Goal: Information Seeking & Learning: Learn about a topic

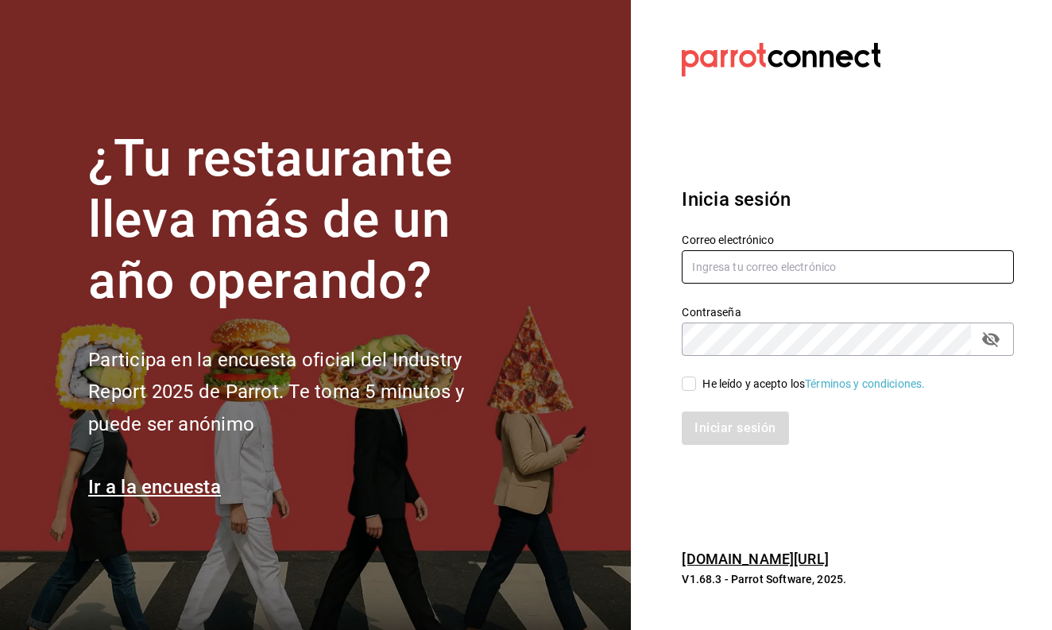
type input "ayartecruz10@gmail.com"
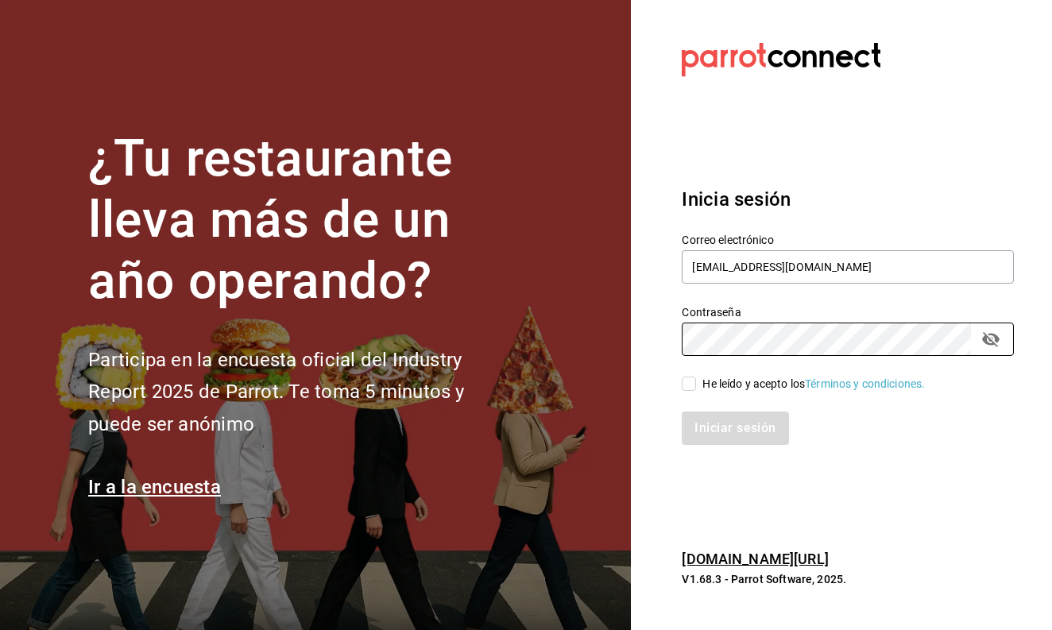
click at [693, 381] on input "He leído y acepto los Términos y condiciones." at bounding box center [689, 384] width 14 height 14
checkbox input "true"
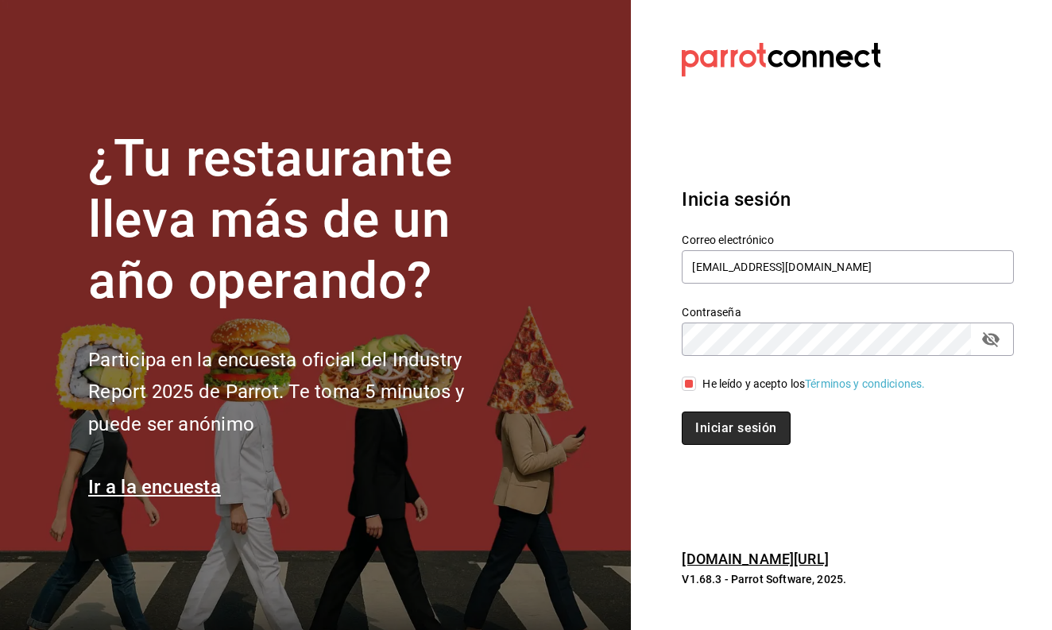
click at [719, 426] on button "Iniciar sesión" at bounding box center [736, 428] width 108 height 33
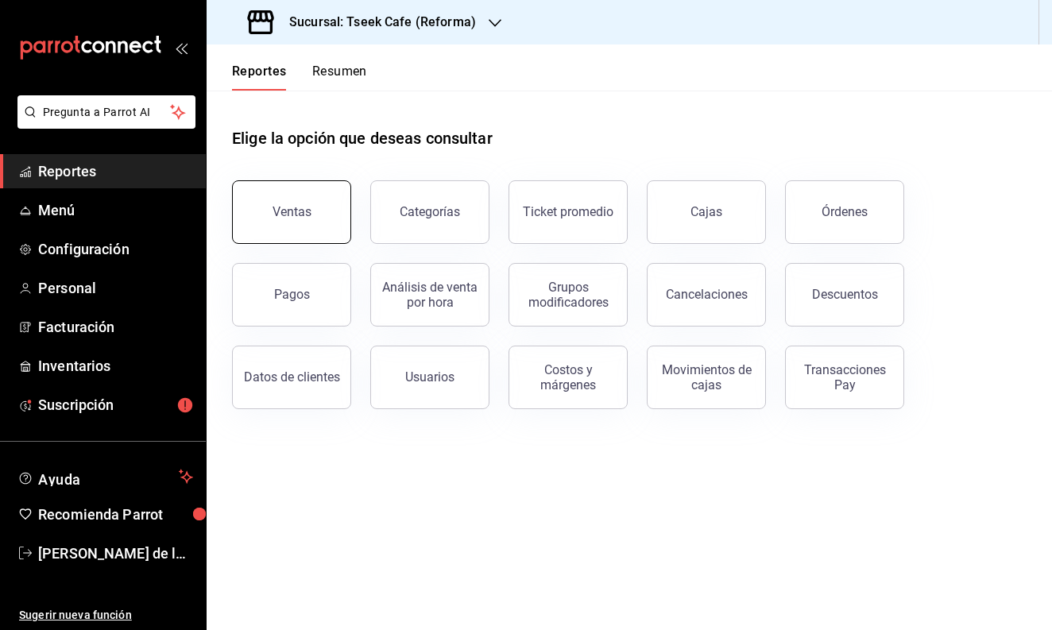
click at [316, 230] on button "Ventas" at bounding box center [291, 212] width 119 height 64
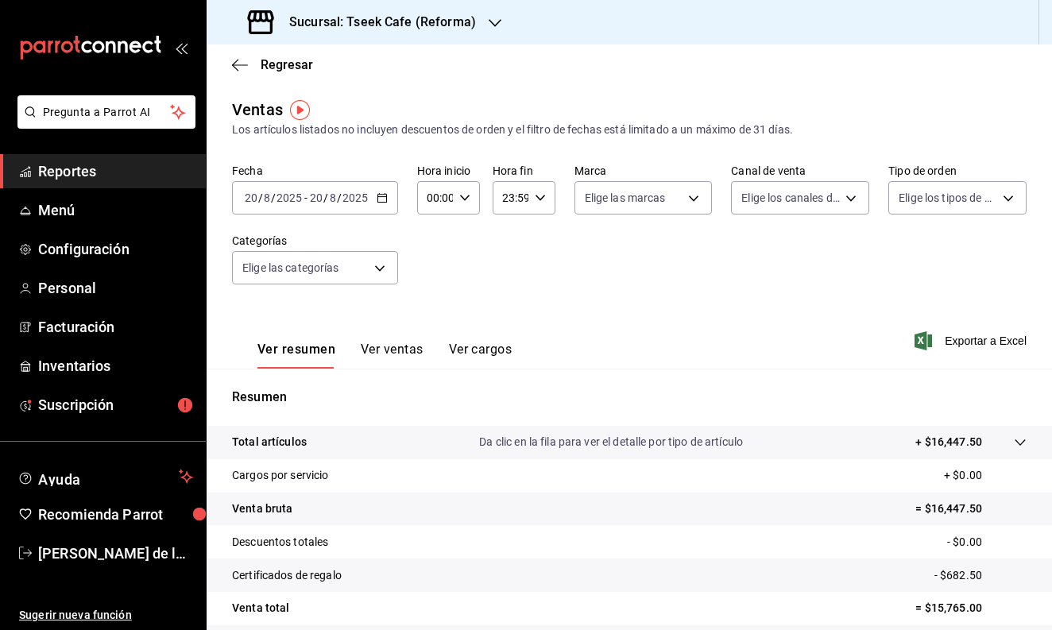
click at [304, 195] on span "-" at bounding box center [305, 198] width 3 height 13
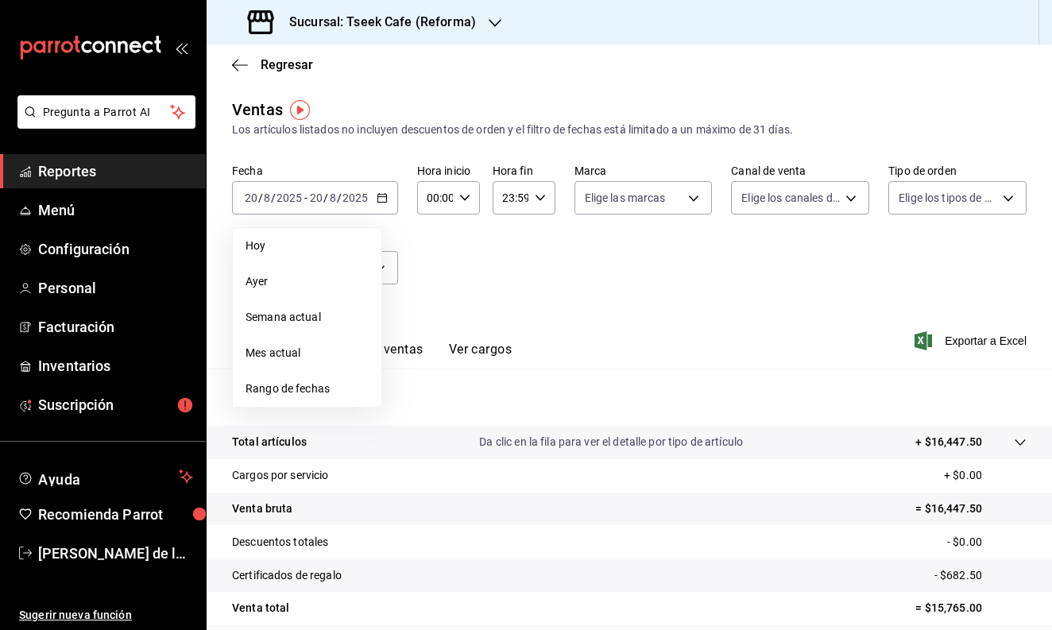
click at [491, 276] on div "Fecha [DATE] [DATE] - [DATE] [DATE] [DATE] [DATE] Semana actual Mes actual Rang…" at bounding box center [629, 234] width 795 height 140
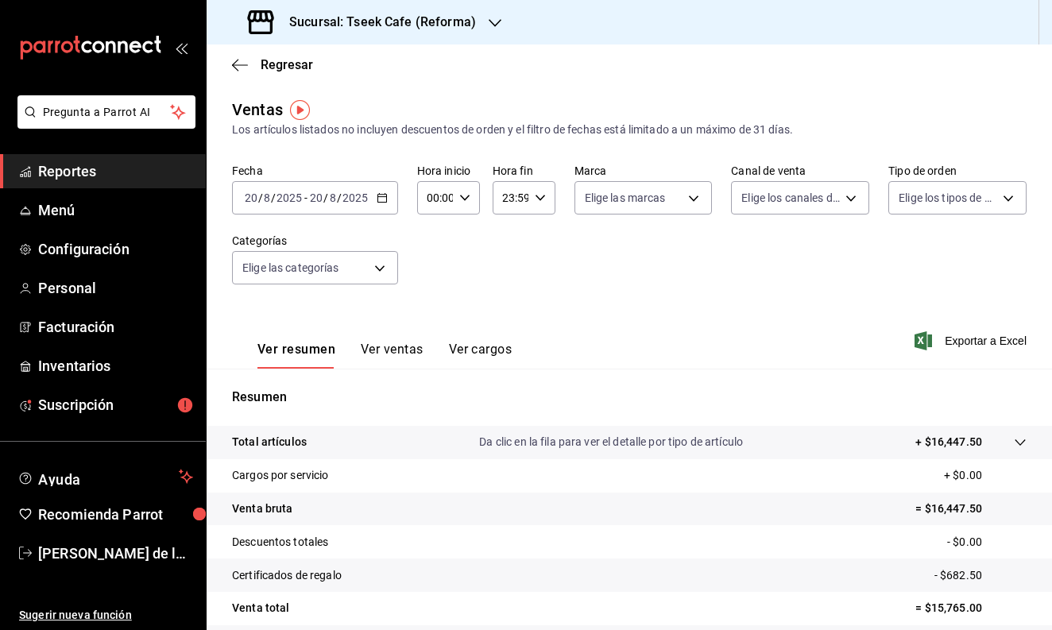
click at [333, 184] on div "[DATE] [DATE] - [DATE] [DATE]" at bounding box center [315, 197] width 166 height 33
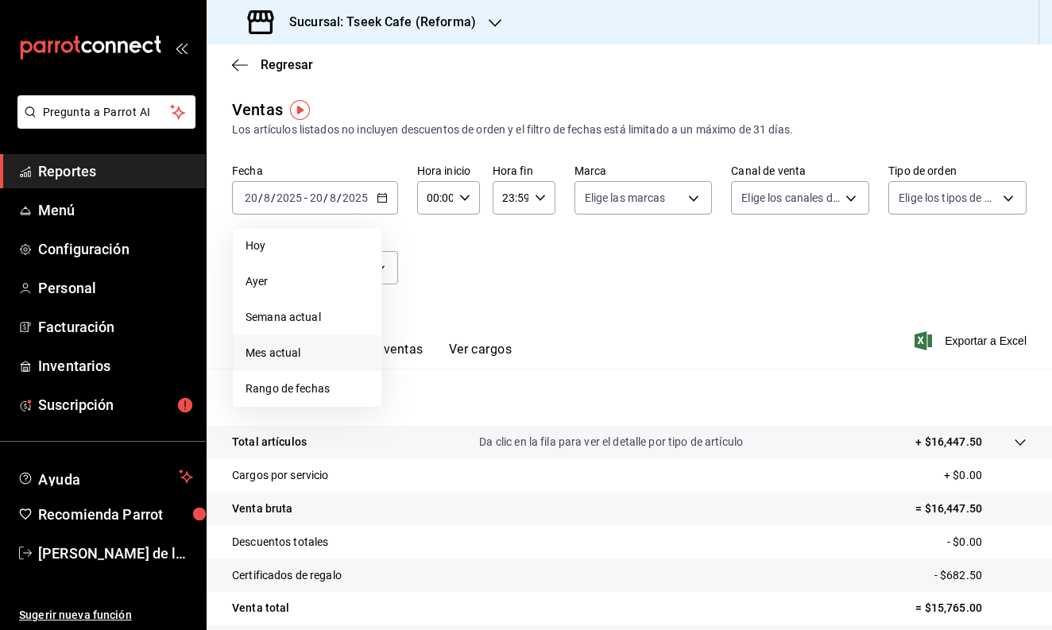
click at [308, 343] on li "Mes actual" at bounding box center [307, 353] width 149 height 36
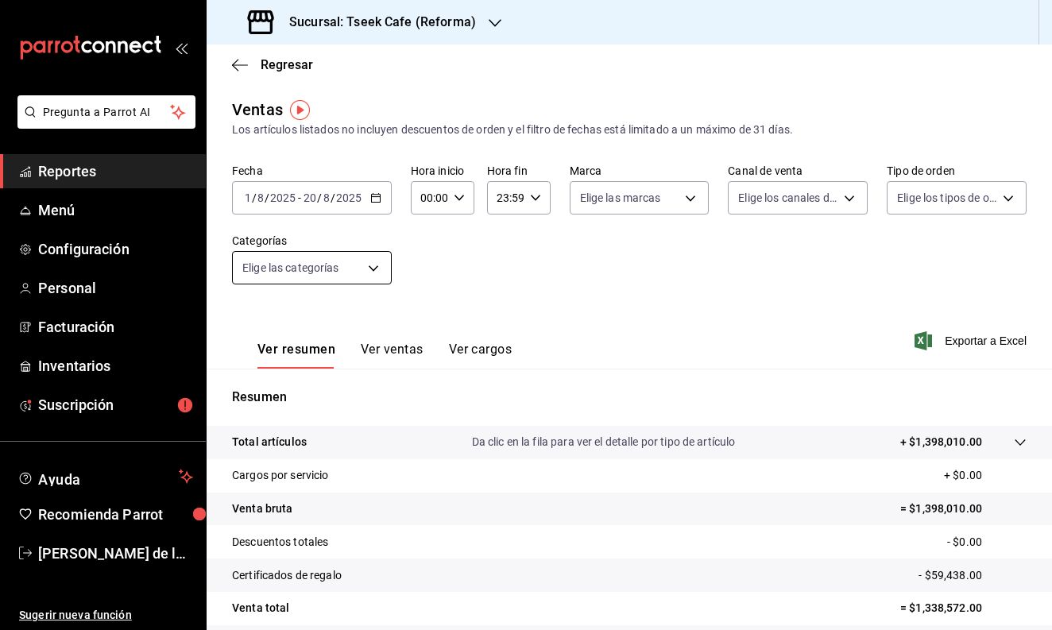
click at [356, 265] on body "Pregunta a Parrot AI Reportes Menú Configuración Personal Facturación Inventari…" at bounding box center [526, 315] width 1052 height 630
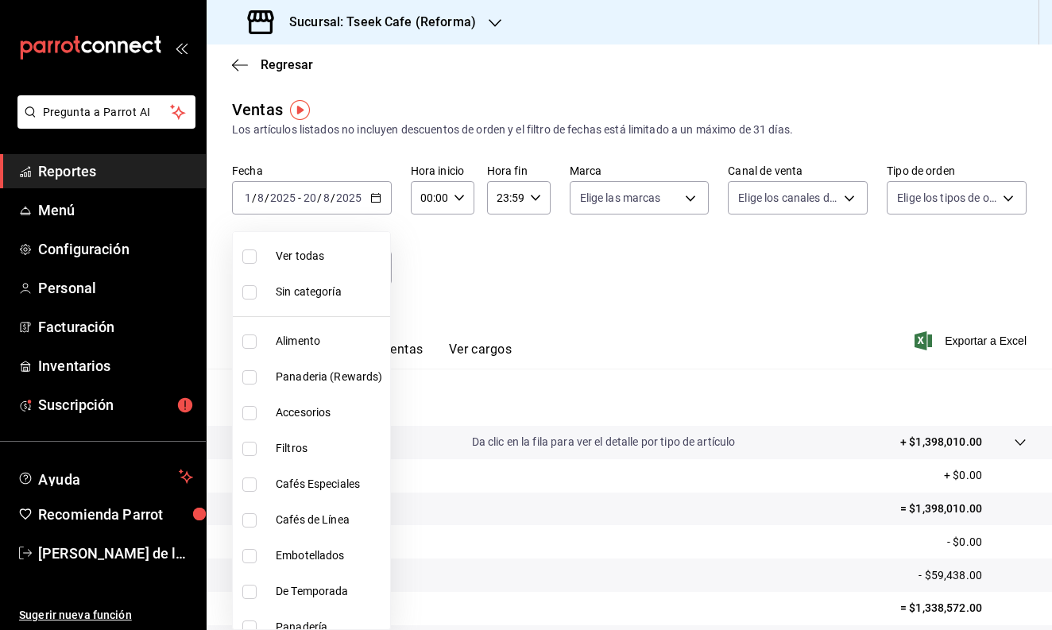
click at [316, 417] on span "Accesorios" at bounding box center [330, 413] width 108 height 17
type input "d87802f8-7354-4b21-91ec-b27f5177ced4"
checkbox input "true"
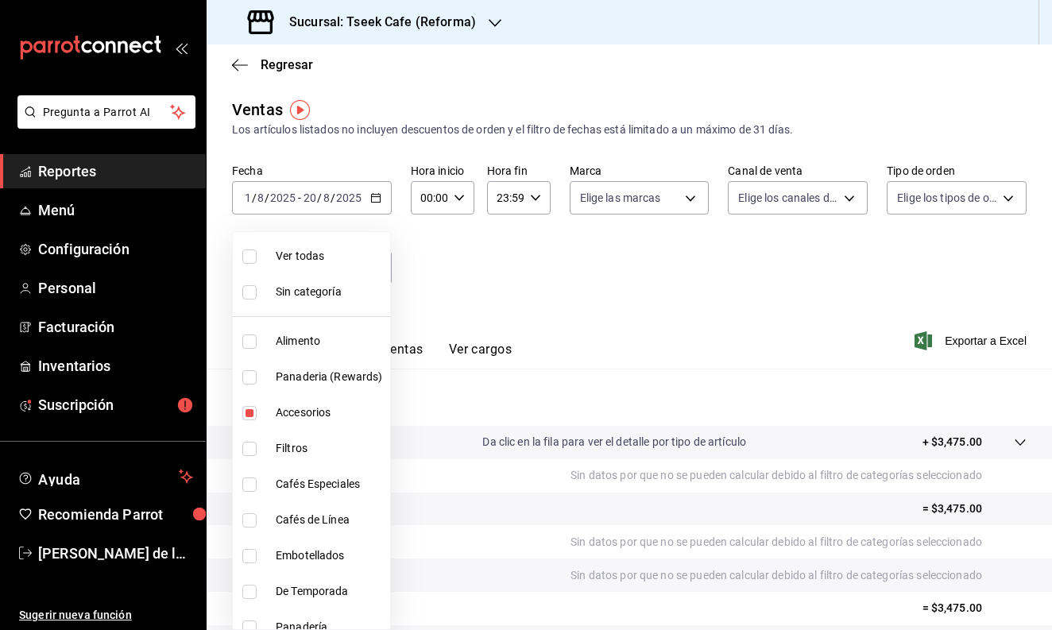
click at [600, 343] on div at bounding box center [526, 315] width 1052 height 630
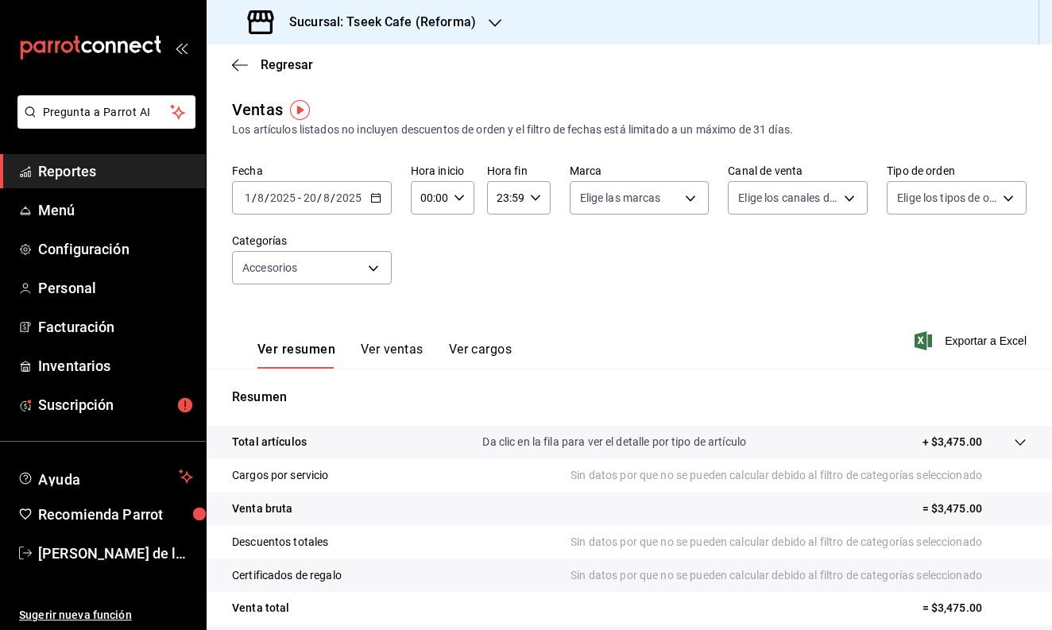
click at [401, 19] on h3 "Sucursal: Tseek Cafe (Reforma)" at bounding box center [376, 22] width 199 height 19
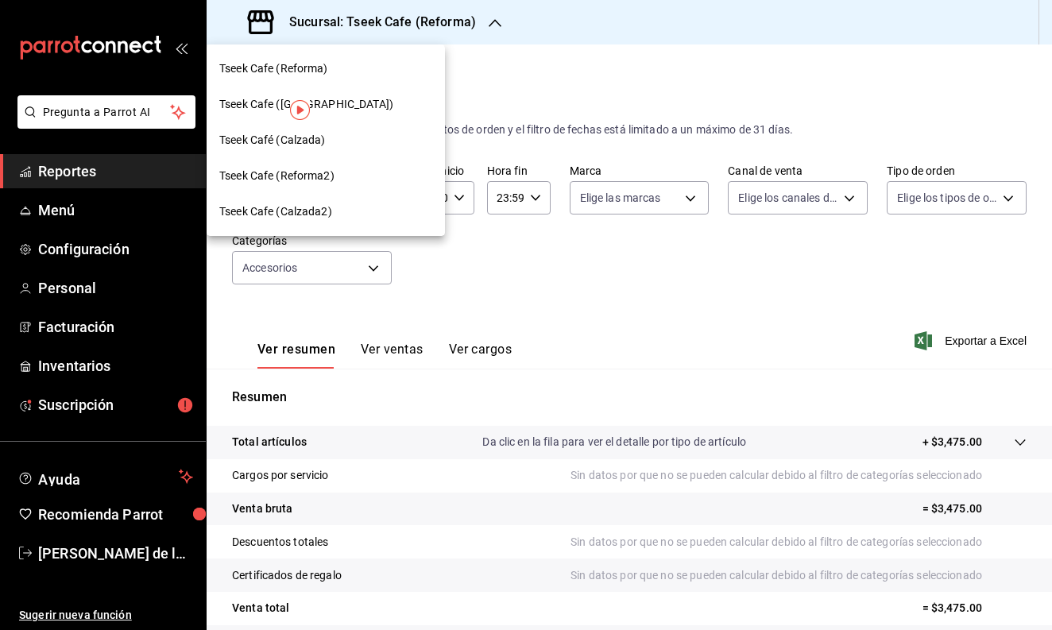
click at [354, 99] on div "Tseek Cafe ([GEOGRAPHIC_DATA])" at bounding box center [325, 104] width 213 height 17
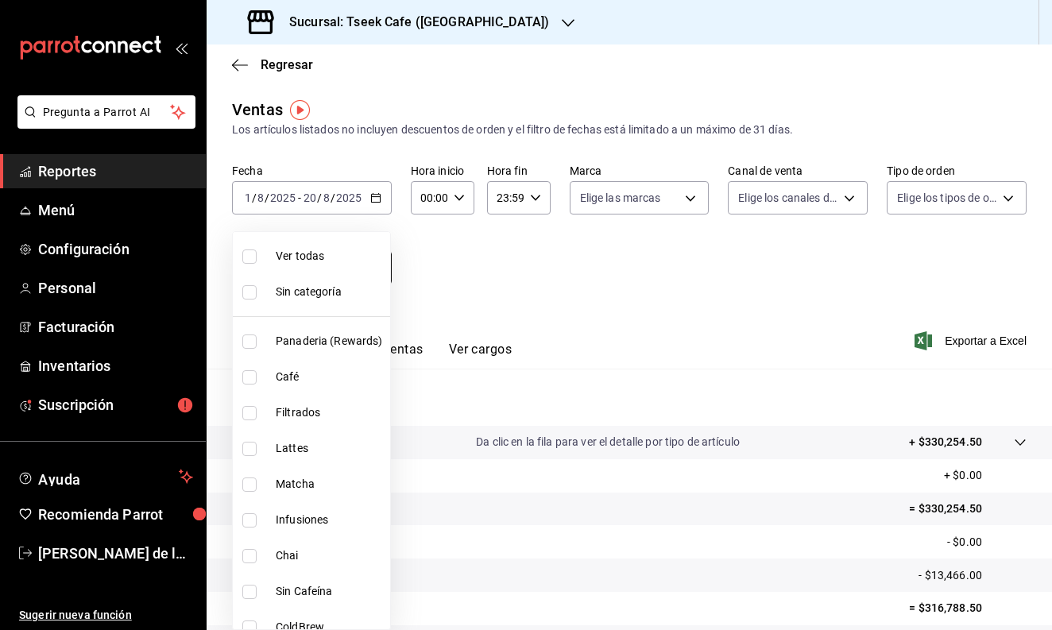
click at [279, 265] on body "Pregunta a Parrot AI Reportes Menú Configuración Personal Facturación Inventari…" at bounding box center [526, 315] width 1052 height 630
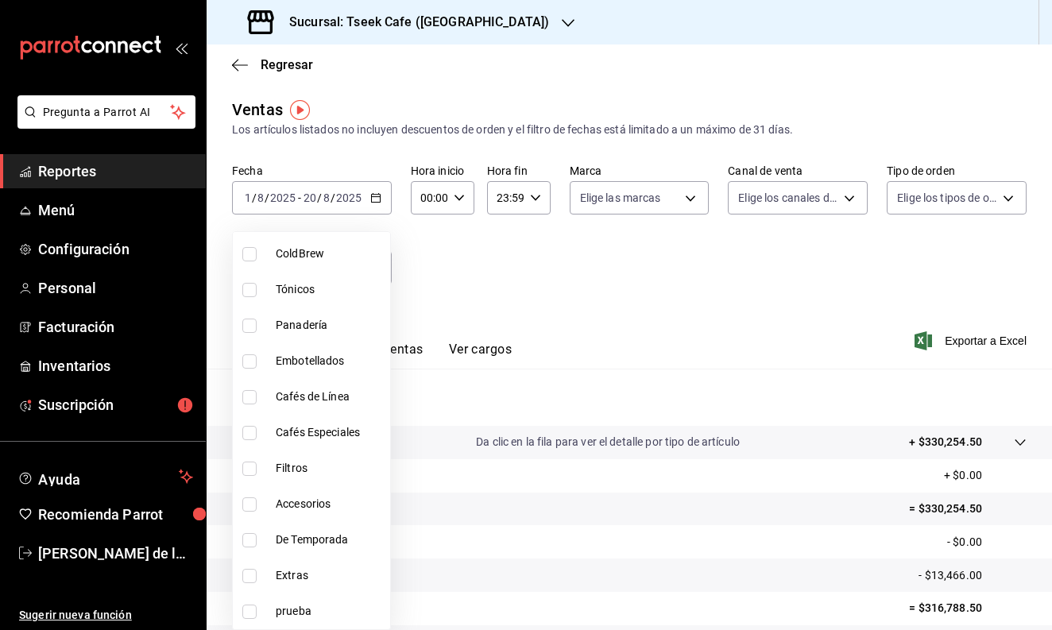
scroll to position [374, 0]
click at [281, 510] on span "Accesorios" at bounding box center [330, 504] width 108 height 17
type input "f72d1f5e-1178-4d91-a1b6-86c37f4a5915"
checkbox input "true"
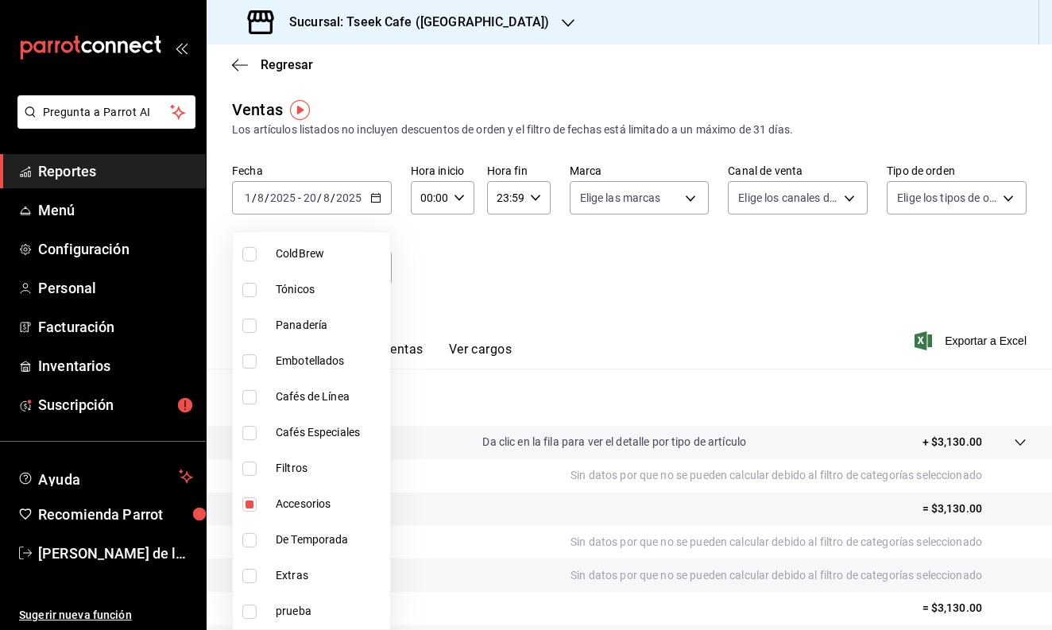
click at [474, 304] on div at bounding box center [526, 315] width 1052 height 630
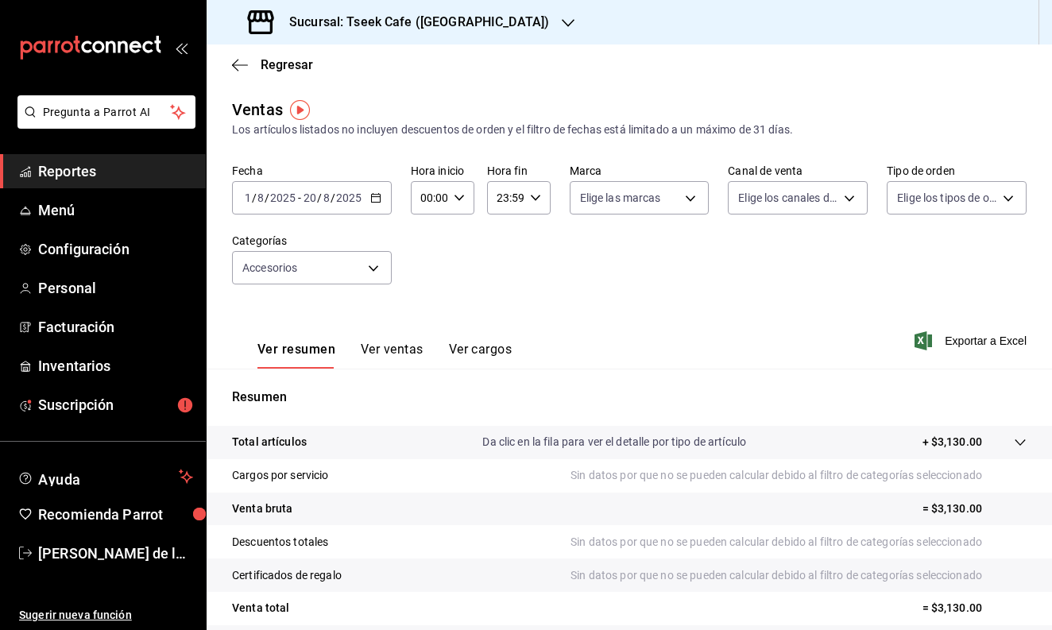
click at [392, 18] on h3 "Sucursal: Tseek Cafe ([GEOGRAPHIC_DATA])" at bounding box center [413, 22] width 273 height 19
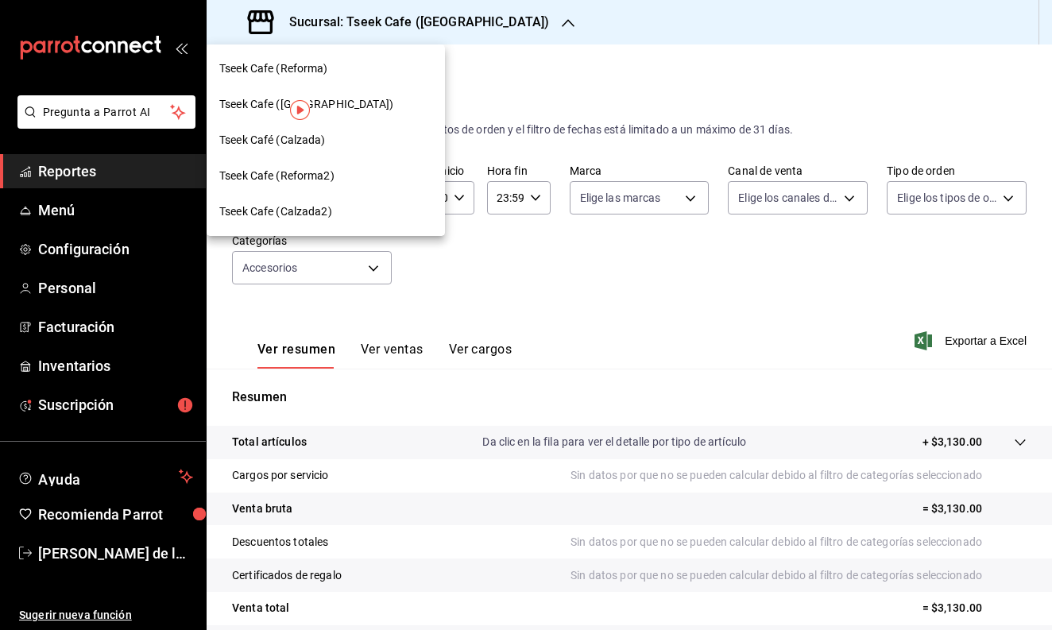
click at [348, 138] on div "Tseek Café (Calzada)" at bounding box center [325, 140] width 213 height 17
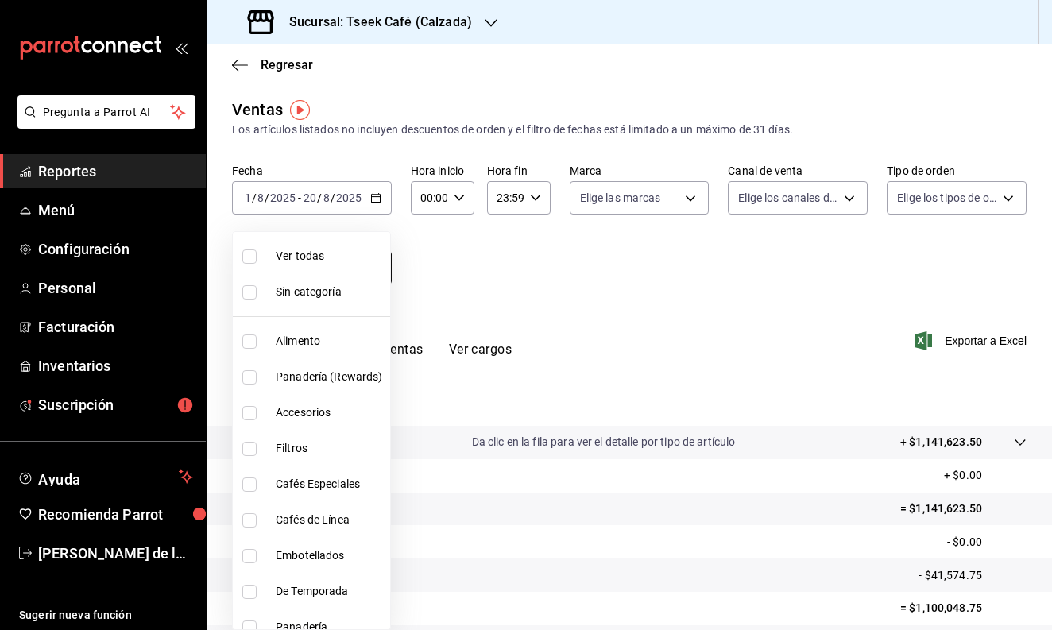
click at [358, 273] on body "Pregunta a Parrot AI Reportes Menú Configuración Personal Facturación Inventari…" at bounding box center [526, 315] width 1052 height 630
click at [316, 412] on span "Accesorios" at bounding box center [330, 413] width 108 height 17
type input "8e562b8b-16b1-4a0e-941c-4e63c6d36734"
checkbox input "true"
